Goal: Transaction & Acquisition: Book appointment/travel/reservation

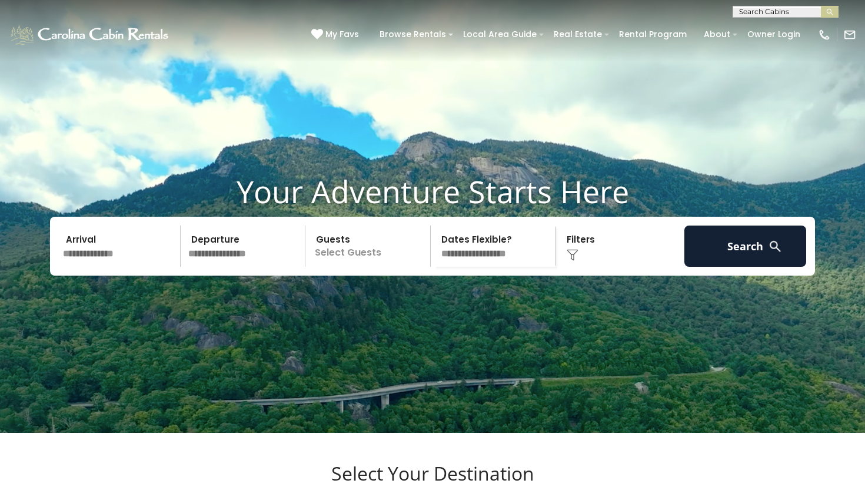
scroll to position [1, 0]
click at [774, 12] on input "text" at bounding box center [784, 14] width 103 height 12
type input "**********"
click at [826, 14] on img "submit" at bounding box center [830, 12] width 9 height 9
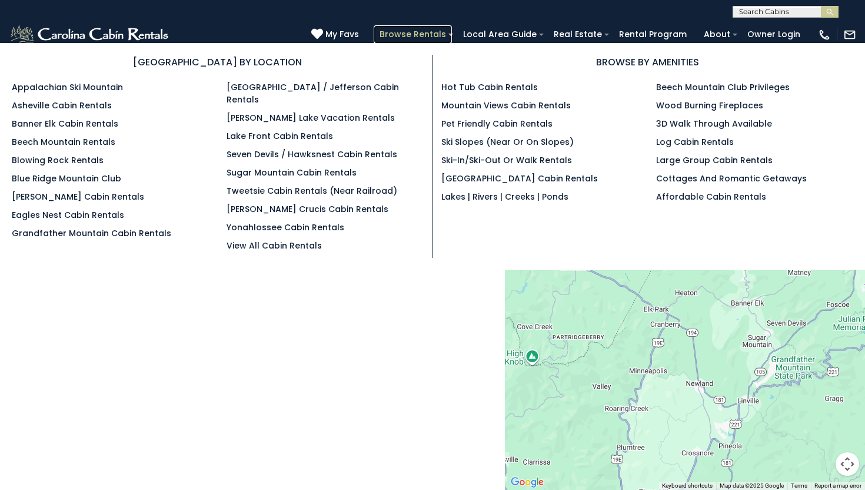
click at [437, 35] on link "Browse Rentals" at bounding box center [413, 34] width 78 height 18
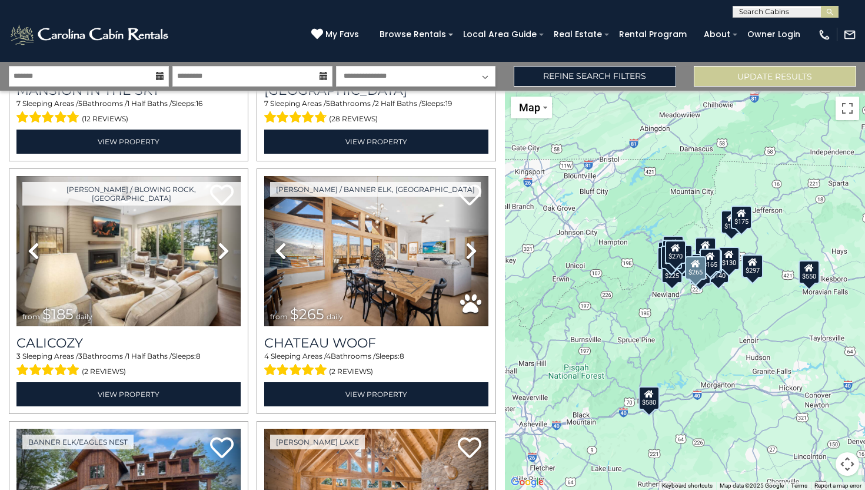
scroll to position [1227, 0]
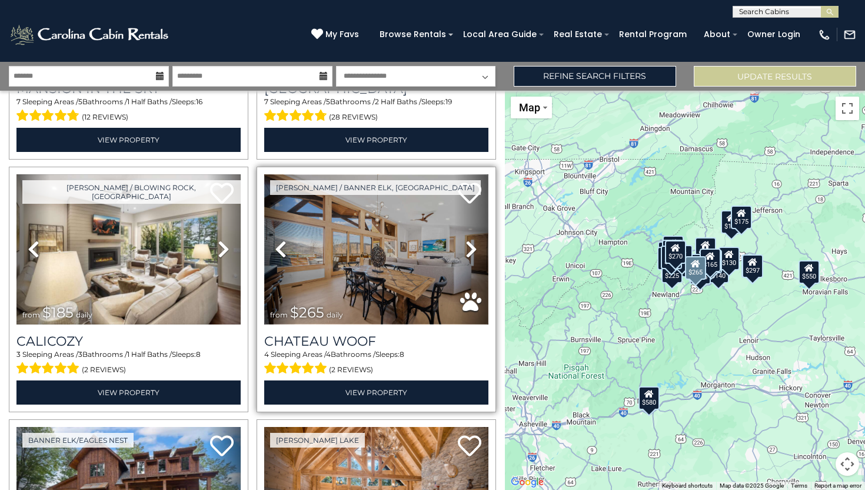
click at [353, 239] on img at bounding box center [376, 249] width 224 height 150
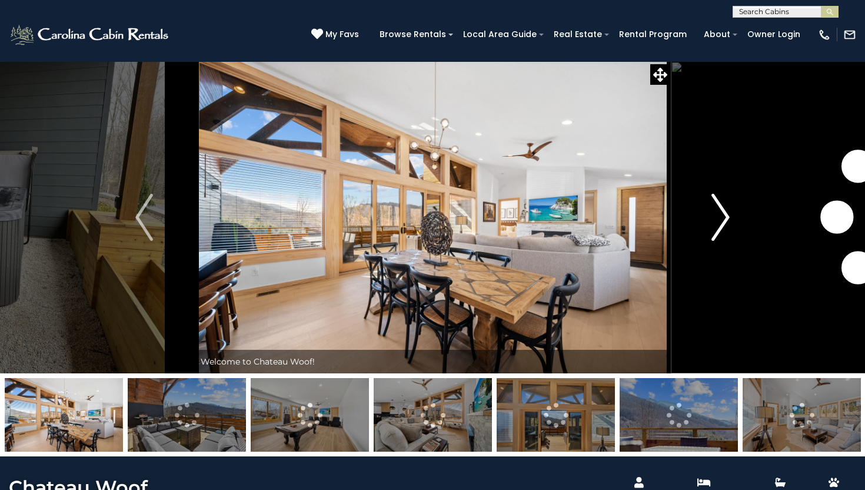
click at [726, 211] on img "Next" at bounding box center [721, 217] width 18 height 47
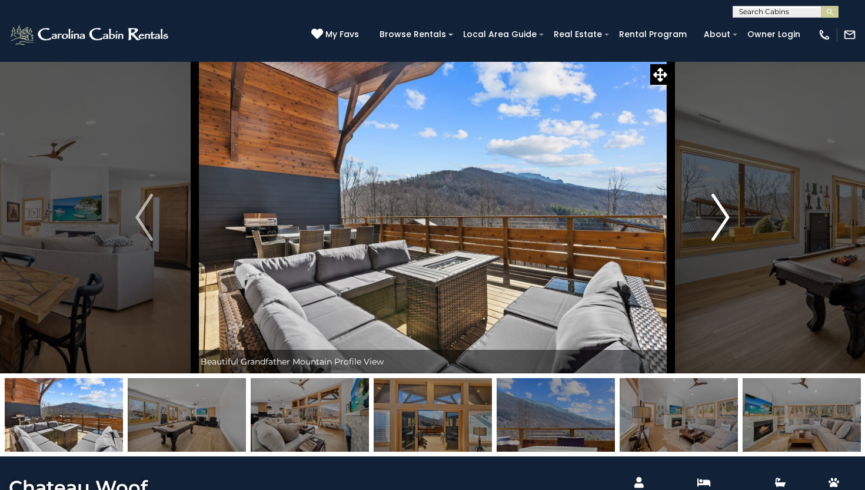
click at [726, 211] on img "Next" at bounding box center [721, 217] width 18 height 47
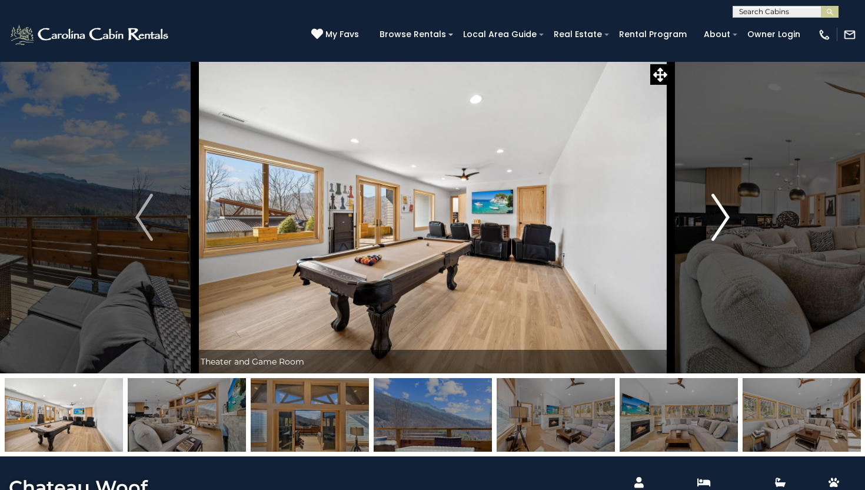
click at [726, 211] on img "Next" at bounding box center [721, 217] width 18 height 47
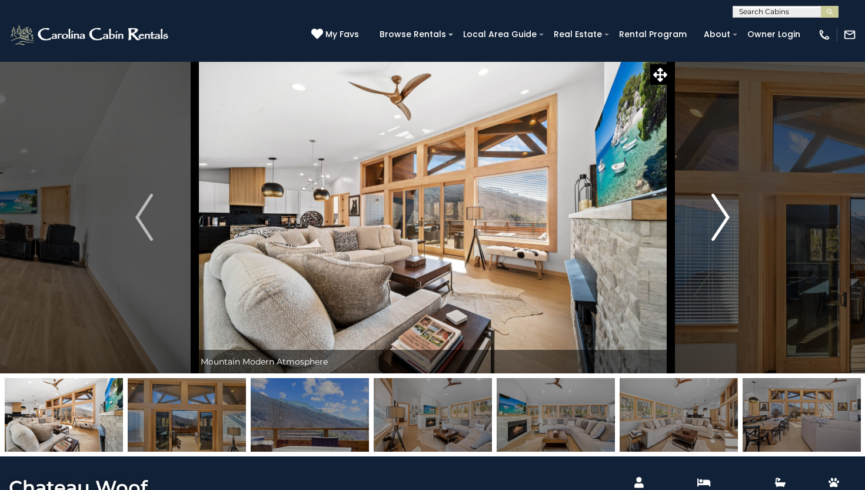
click at [726, 211] on img "Next" at bounding box center [721, 217] width 18 height 47
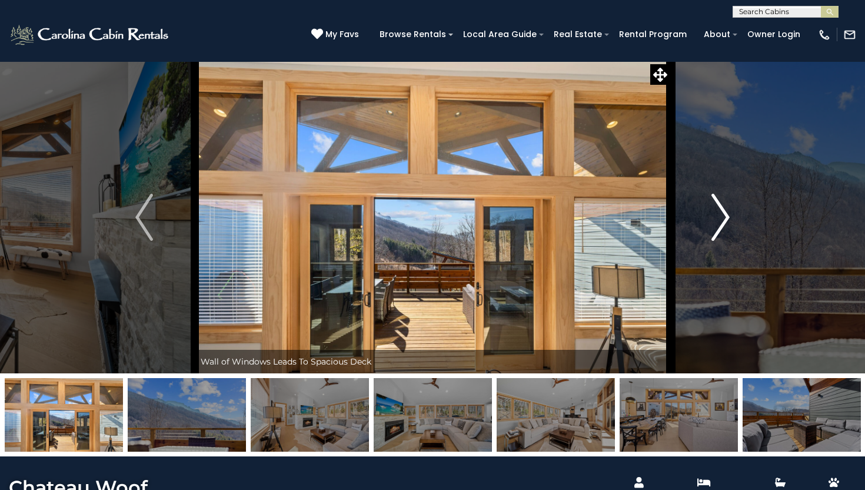
click at [726, 211] on img "Next" at bounding box center [721, 217] width 18 height 47
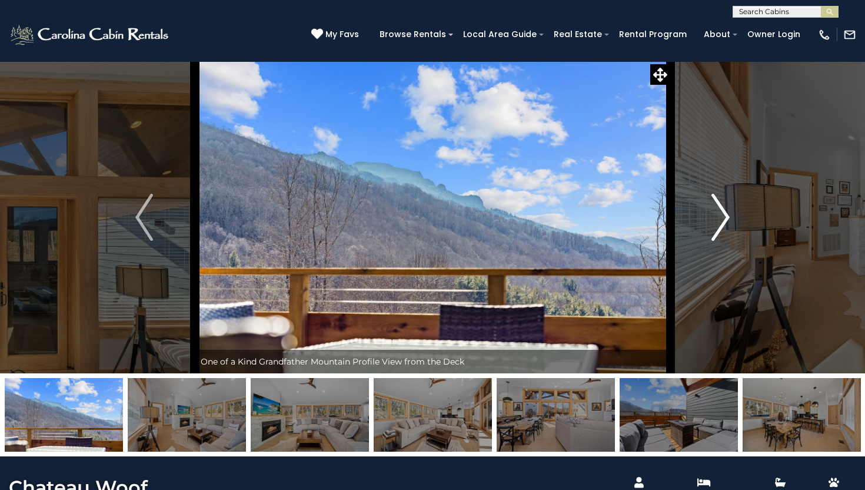
click at [726, 211] on img "Next" at bounding box center [721, 217] width 18 height 47
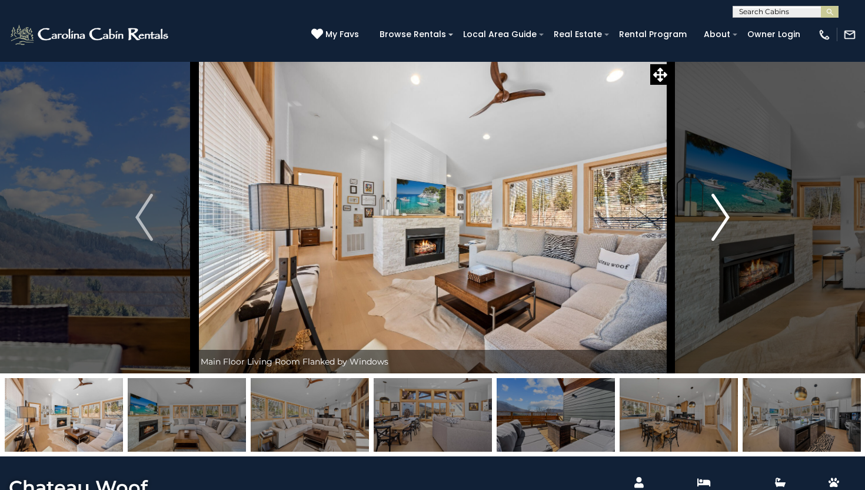
click at [726, 211] on img "Next" at bounding box center [721, 217] width 18 height 47
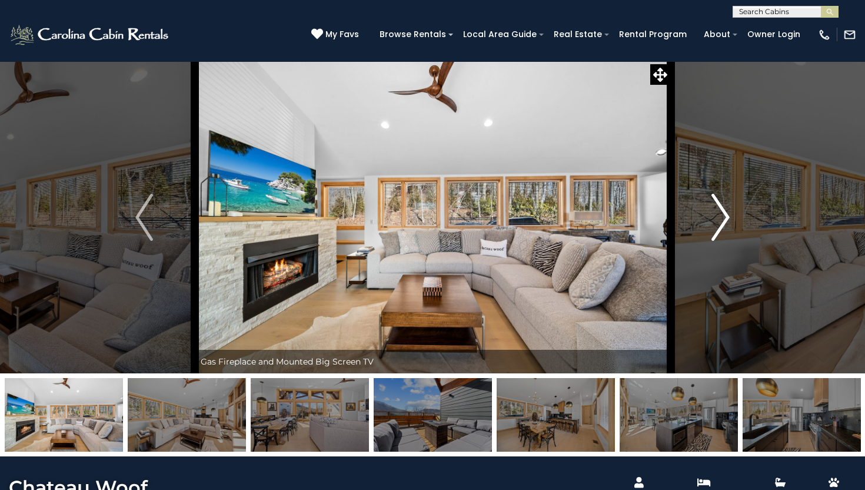
click at [726, 211] on img "Next" at bounding box center [721, 217] width 18 height 47
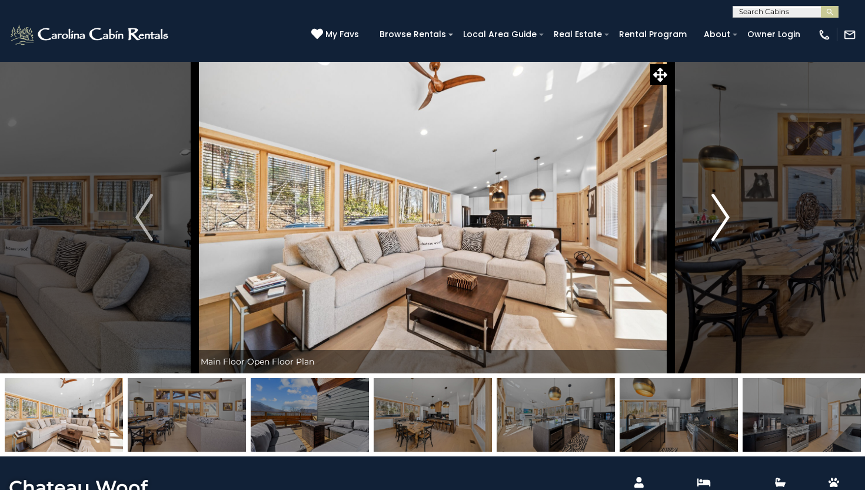
click at [726, 211] on img "Next" at bounding box center [721, 217] width 18 height 47
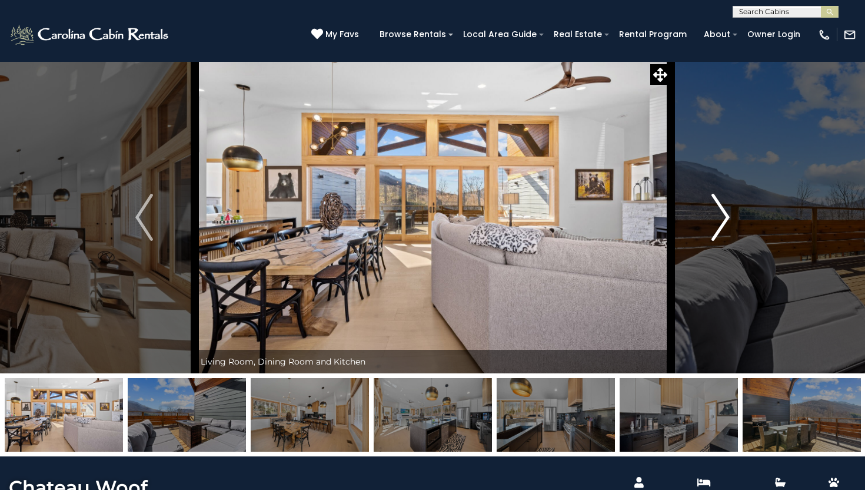
click at [726, 211] on img "Next" at bounding box center [721, 217] width 18 height 47
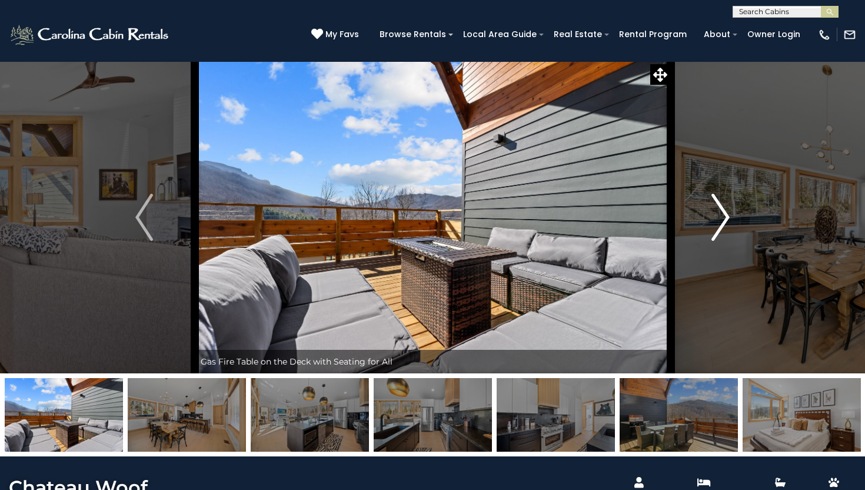
click at [726, 211] on img "Next" at bounding box center [721, 217] width 18 height 47
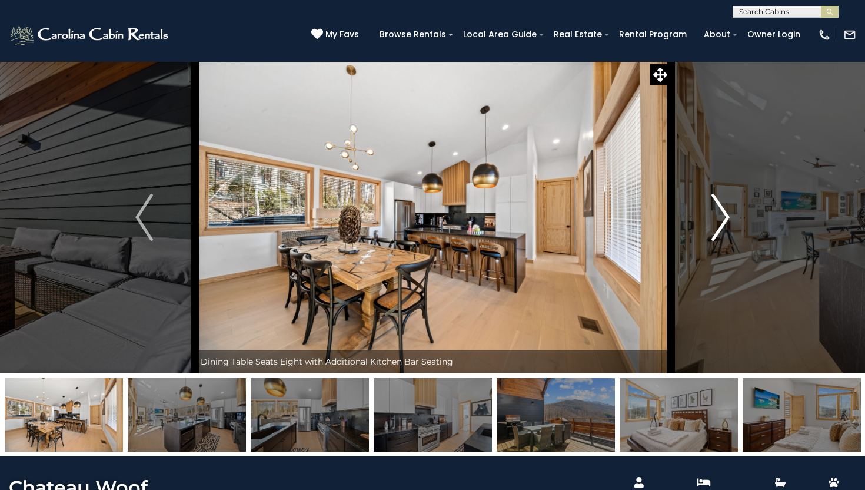
click at [726, 211] on img "Next" at bounding box center [721, 217] width 18 height 47
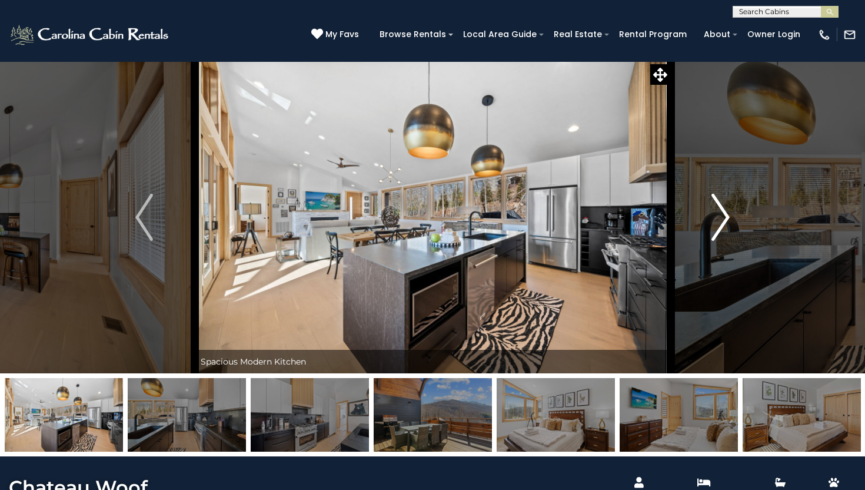
click at [726, 211] on img "Next" at bounding box center [721, 217] width 18 height 47
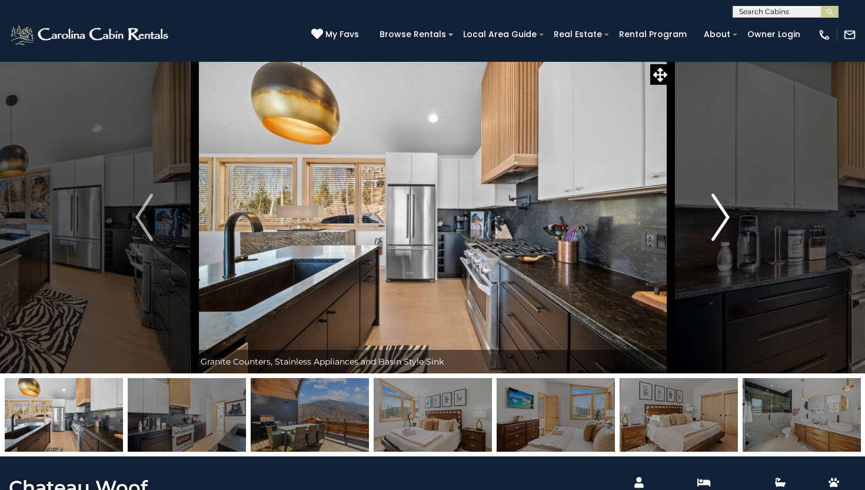
click at [726, 211] on img "Next" at bounding box center [721, 217] width 18 height 47
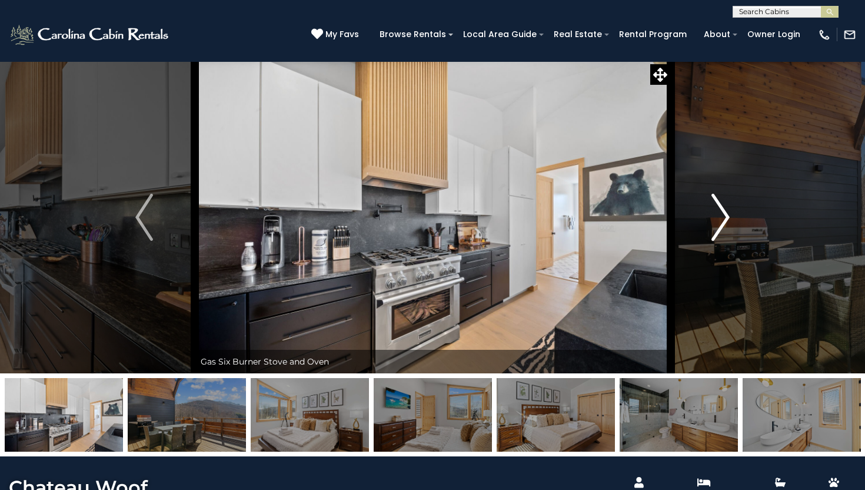
click at [726, 211] on img "Next" at bounding box center [721, 217] width 18 height 47
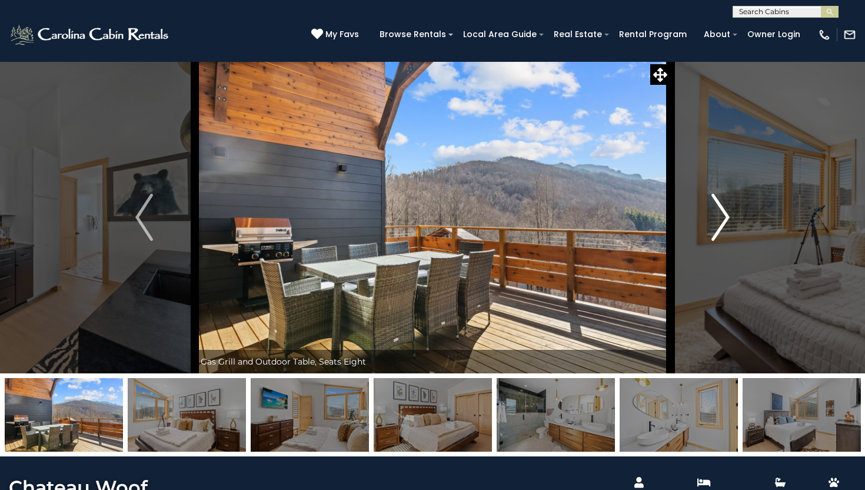
click at [726, 211] on img "Next" at bounding box center [721, 217] width 18 height 47
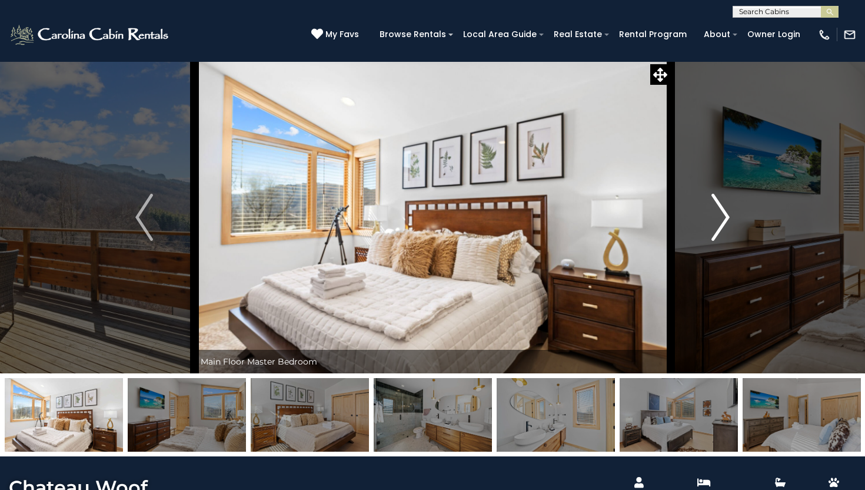
click at [726, 211] on img "Next" at bounding box center [721, 217] width 18 height 47
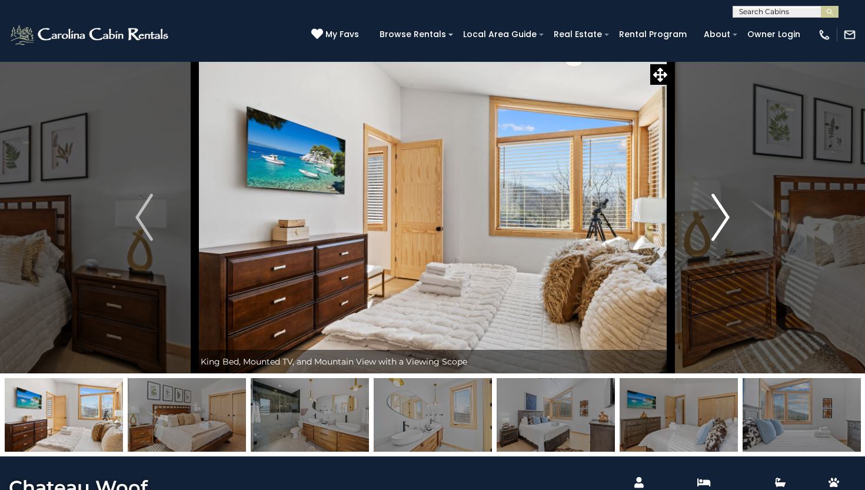
click at [726, 211] on img "Next" at bounding box center [721, 217] width 18 height 47
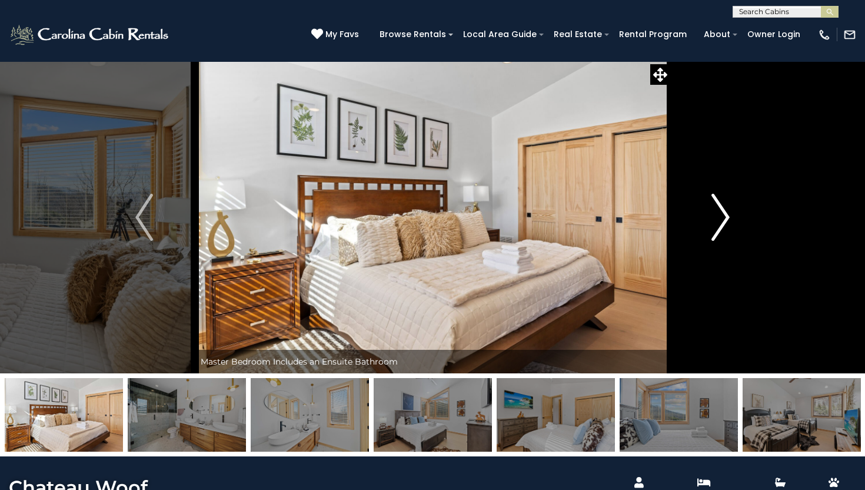
click at [726, 211] on img "Next" at bounding box center [721, 217] width 18 height 47
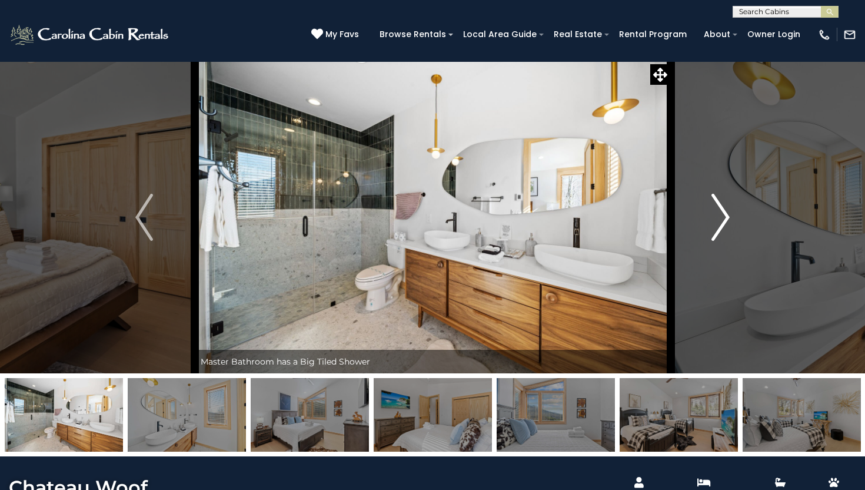
click at [726, 211] on img "Next" at bounding box center [721, 217] width 18 height 47
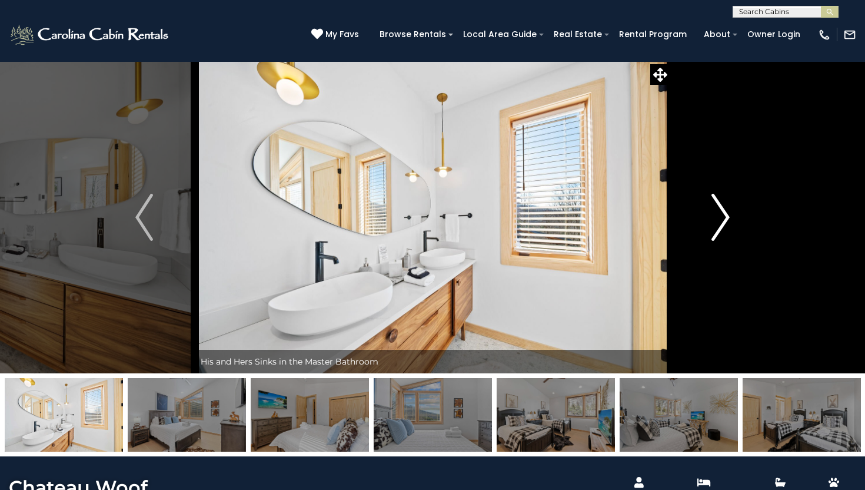
click at [726, 211] on img "Next" at bounding box center [721, 217] width 18 height 47
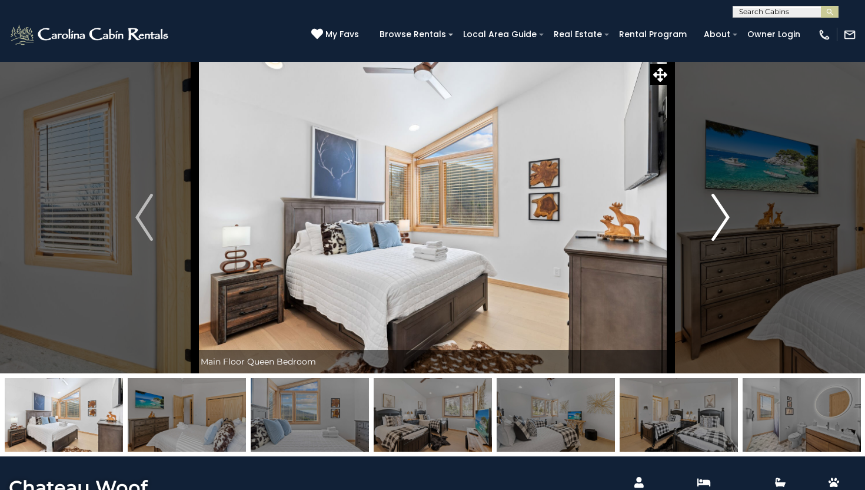
click at [726, 211] on img "Next" at bounding box center [721, 217] width 18 height 47
